Goal: Information Seeking & Learning: Learn about a topic

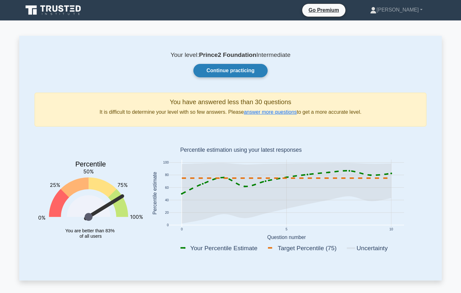
click at [255, 75] on link "Continue practicing" at bounding box center [230, 70] width 74 height 13
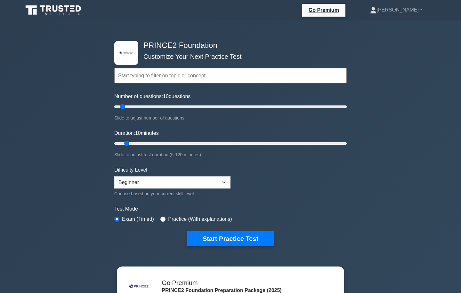
click at [191, 77] on input "text" at bounding box center [230, 75] width 232 height 15
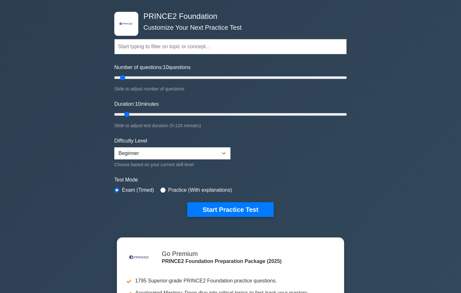
scroll to position [28, 0]
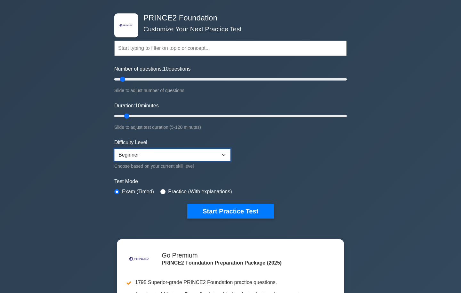
click at [226, 156] on select "Beginner Intermediate Expert" at bounding box center [172, 155] width 116 height 12
select select "intermediate"
click at [114, 149] on select "Beginner Intermediate Expert" at bounding box center [172, 155] width 116 height 12
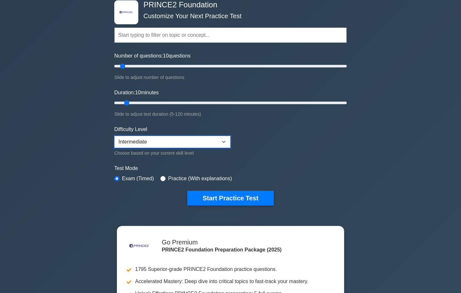
scroll to position [41, 0]
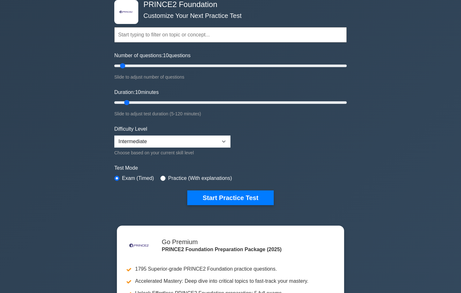
click at [177, 179] on label "Practice (With explanations)" at bounding box center [200, 179] width 64 height 8
click at [162, 178] on input "radio" at bounding box center [162, 178] width 5 height 5
radio input "true"
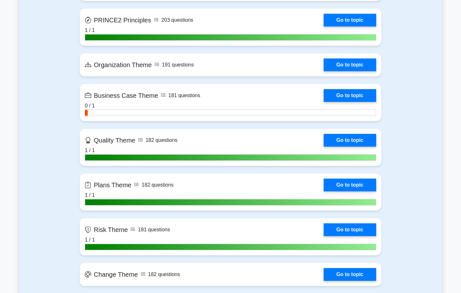
scroll to position [510, 0]
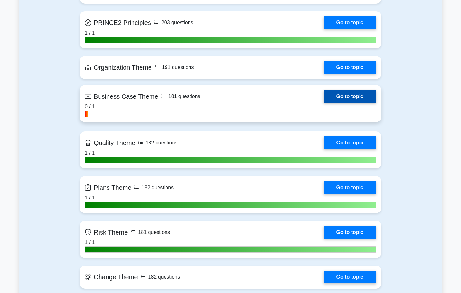
click at [338, 100] on link "Go to topic" at bounding box center [349, 96] width 52 height 13
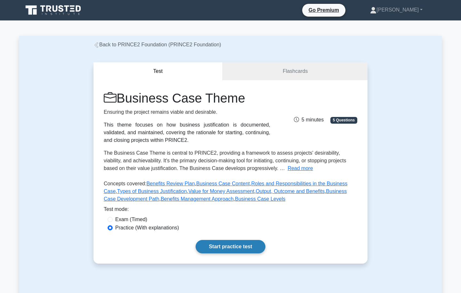
click at [256, 246] on link "Start practice test" at bounding box center [229, 246] width 69 height 13
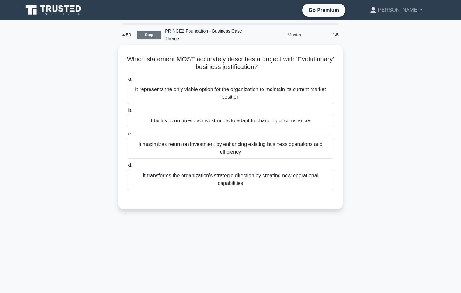
click at [148, 34] on link "Stop" at bounding box center [149, 35] width 24 height 8
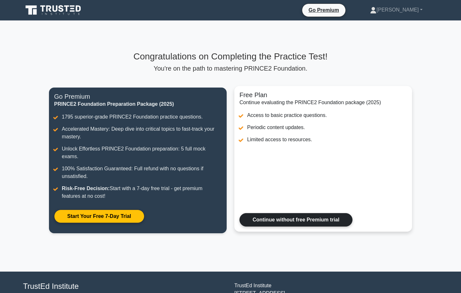
click at [333, 213] on link "Continue without free Premium trial" at bounding box center [295, 219] width 113 height 13
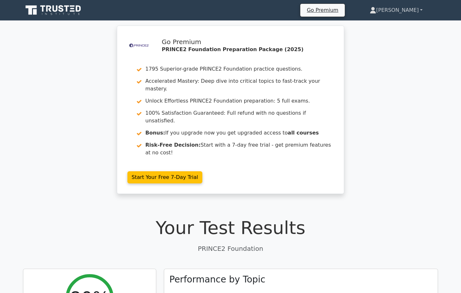
click at [405, 11] on link "[PERSON_NAME]" at bounding box center [395, 10] width 83 height 13
click at [418, 10] on link "[PERSON_NAME]" at bounding box center [395, 10] width 83 height 13
click at [422, 10] on link "[PERSON_NAME]" at bounding box center [395, 10] width 83 height 13
click at [410, 9] on link "[PERSON_NAME]" at bounding box center [395, 10] width 83 height 13
click at [375, 9] on icon at bounding box center [373, 9] width 4 height 4
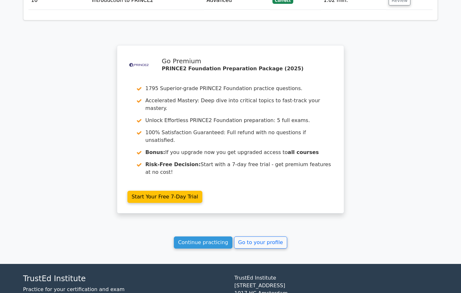
scroll to position [1117, 0]
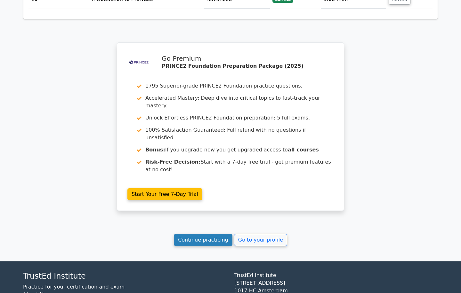
click at [219, 234] on link "Continue practicing" at bounding box center [203, 240] width 59 height 12
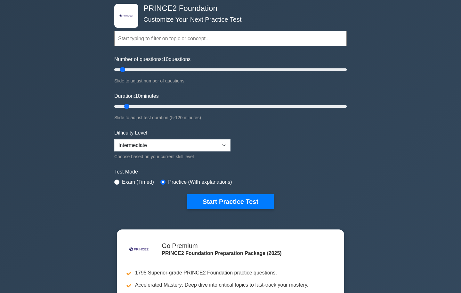
scroll to position [29, 0]
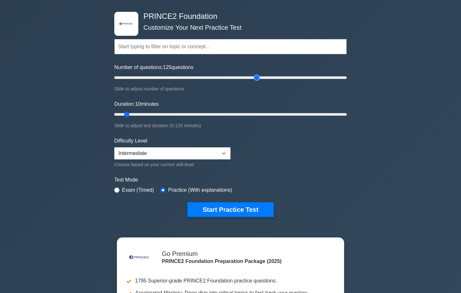
click at [254, 76] on input "Number of questions: 125 questions" at bounding box center [230, 78] width 232 height 8
drag, startPoint x: 260, startPoint y: 77, endPoint x: 367, endPoint y: 78, distance: 106.9
click at [367, 78] on div ".st0{fill-rule:evenodd;clip-rule:evenodd;fill:#000041;} .st1{fill-rule:evenodd;…" at bounding box center [230, 191] width 461 height 401
drag, startPoint x: 276, startPoint y: 77, endPoint x: 180, endPoint y: 78, distance: 96.0
click at [180, 78] on input "Number of questions: 60 questions" at bounding box center [230, 78] width 232 height 8
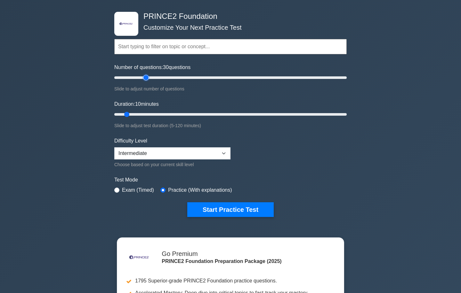
type input "30"
drag, startPoint x: 180, startPoint y: 78, endPoint x: 146, endPoint y: 78, distance: 33.9
click at [146, 78] on input "Number of questions: 30 questions" at bounding box center [230, 78] width 232 height 8
drag, startPoint x: 127, startPoint y: 114, endPoint x: 164, endPoint y: 113, distance: 37.1
type input "30"
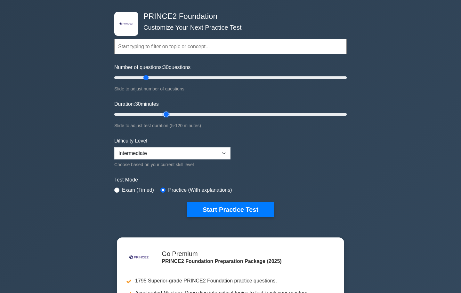
click at [164, 113] on input "Duration: 30 minutes" at bounding box center [230, 115] width 232 height 8
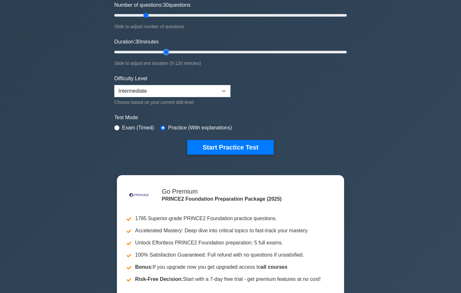
scroll to position [150, 0]
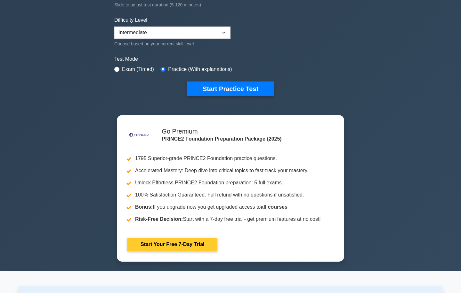
click at [192, 242] on link "Start Your Free 7-Day Trial" at bounding box center [172, 244] width 90 height 13
